Goal: Navigation & Orientation: Find specific page/section

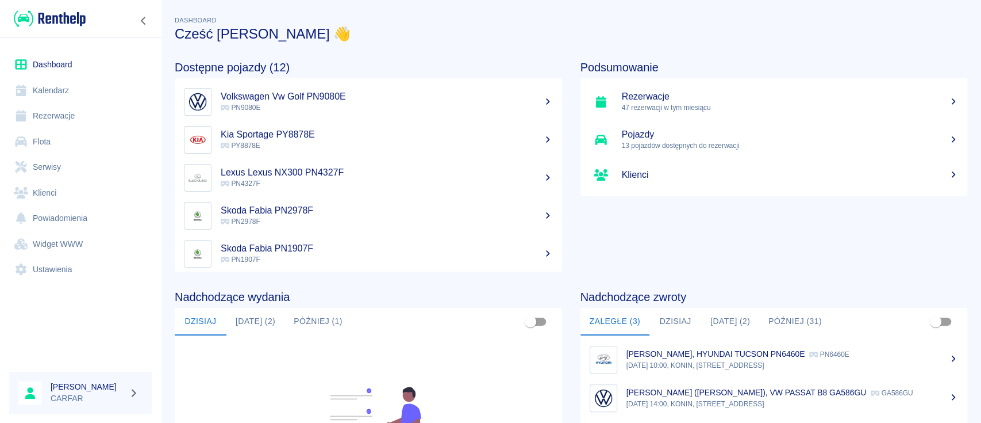
click at [677, 214] on div "Podsumowanie Rezerwacje 47 rezerwacji w tym miesiącu Pojazdy 13 pojazdów dostęp…" at bounding box center [765, 156] width 406 height 229
